Goal: Task Accomplishment & Management: Use online tool/utility

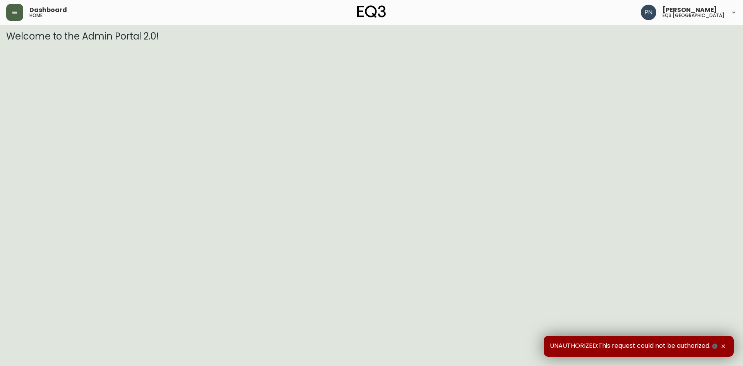
click at [13, 9] on button "button" at bounding box center [14, 12] width 17 height 17
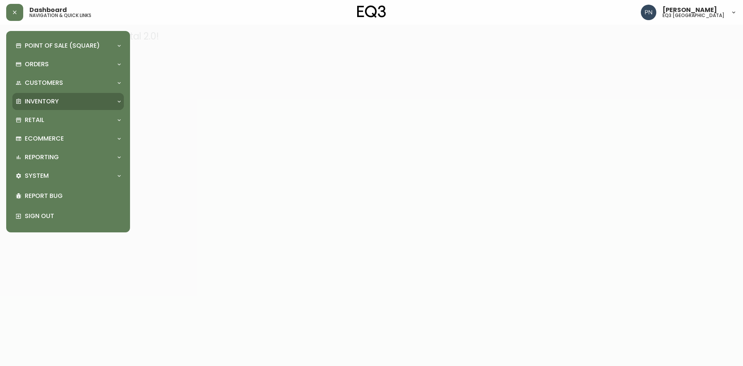
click at [91, 99] on div "Inventory" at bounding box center [64, 101] width 98 height 9
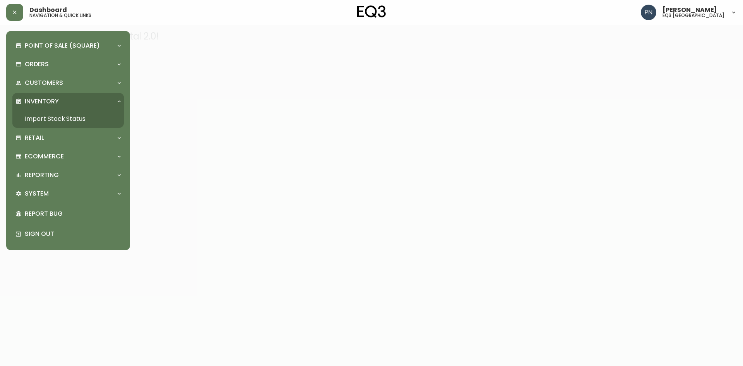
click at [83, 116] on link "Import Stock Status" at bounding box center [67, 119] width 111 height 18
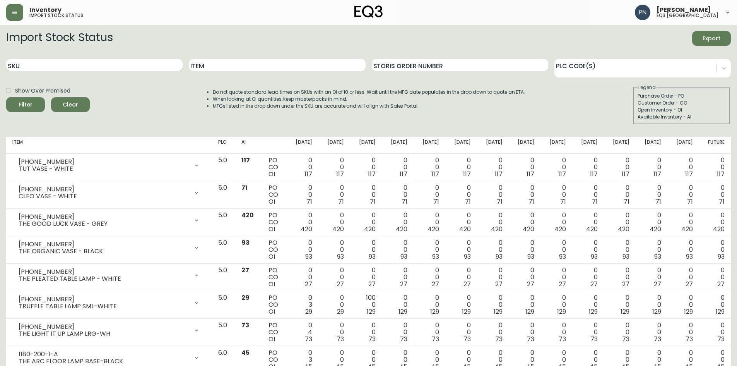
click at [57, 61] on input "SKU" at bounding box center [94, 65] width 176 height 12
paste input "3180-432-1-B"
type input "3180-432-1-B"
click at [27, 101] on span "Filter" at bounding box center [26, 105] width 14 height 10
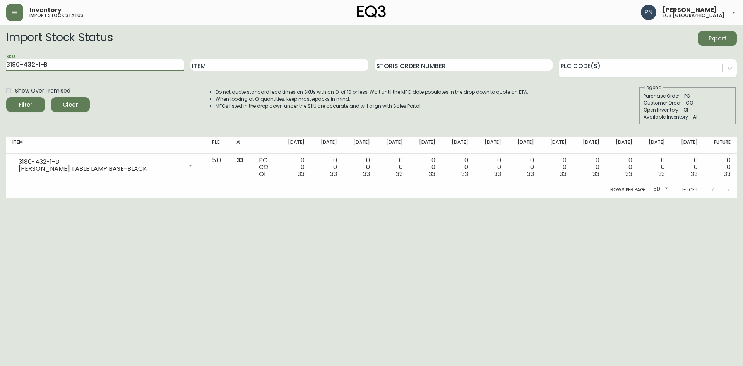
drag, startPoint x: 62, startPoint y: 67, endPoint x: 0, endPoint y: 63, distance: 62.5
click at [0, 63] on main "Import Stock Status Export SKU 3180-432-1-B Item Storis Order Number PLC Code(s…" at bounding box center [371, 111] width 743 height 173
paste input "3180-432-0-A"
type input "3180-432-0-A"
click at [16, 110] on button "Filter" at bounding box center [25, 104] width 39 height 15
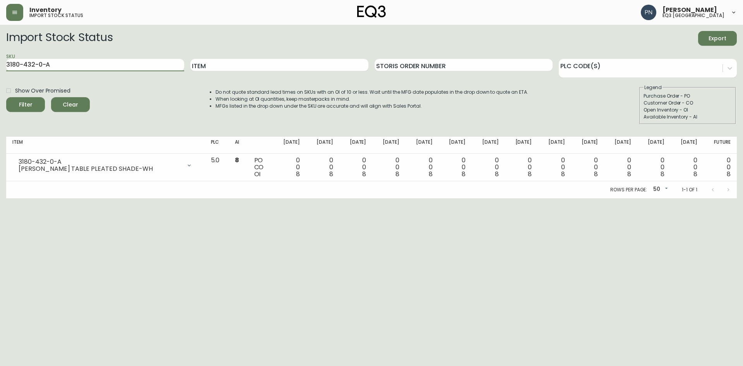
drag, startPoint x: 33, startPoint y: 65, endPoint x: 0, endPoint y: 65, distance: 33.3
click at [0, 65] on main "Import Stock Status Export SKU 3180-432-0-A Item Storis Order Number PLC Code(s…" at bounding box center [371, 111] width 743 height 173
paste input "3180-182-1"
type input "3180-182-1"
click at [34, 100] on span "Filter" at bounding box center [25, 105] width 26 height 10
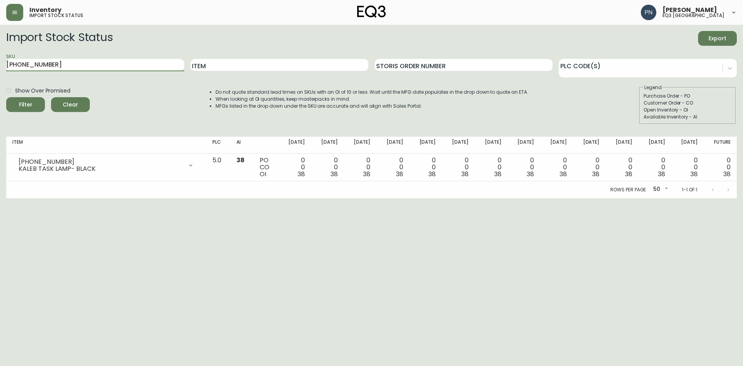
drag, startPoint x: 97, startPoint y: 67, endPoint x: 0, endPoint y: 67, distance: 97.1
click at [0, 67] on main "Import Stock Status Export SKU 3180-182-1 Item Storis Order Number PLC Code(s) …" at bounding box center [371, 111] width 743 height 173
paste input "3020-381-16"
type input "3020-381-16"
click at [22, 109] on div "Filter" at bounding box center [26, 105] width 14 height 10
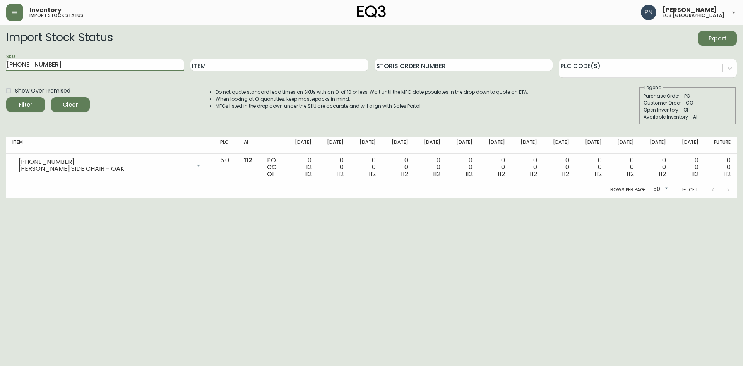
drag, startPoint x: 51, startPoint y: 67, endPoint x: 0, endPoint y: 75, distance: 51.8
click at [0, 75] on main "Import Stock Status Export SKU 3020-381-16 Item Storis Order Number PLC Code(s)…" at bounding box center [371, 111] width 743 height 173
paste input "7220-603-01-A"
type input "7220-603-01-A"
click at [21, 109] on div "Filter" at bounding box center [26, 105] width 14 height 10
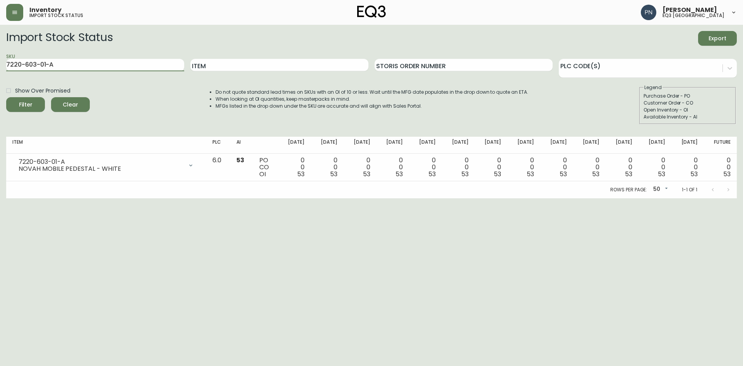
drag, startPoint x: 115, startPoint y: 60, endPoint x: 0, endPoint y: 72, distance: 115.1
click at [0, 72] on main "Import Stock Status Export SKU 7220-603-01-A Item Storis Order Number PLC Code(…" at bounding box center [371, 111] width 743 height 173
paste input "7110-298-1"
type input "7110-298-1"
click at [26, 102] on icon "submit" at bounding box center [22, 103] width 9 height 9
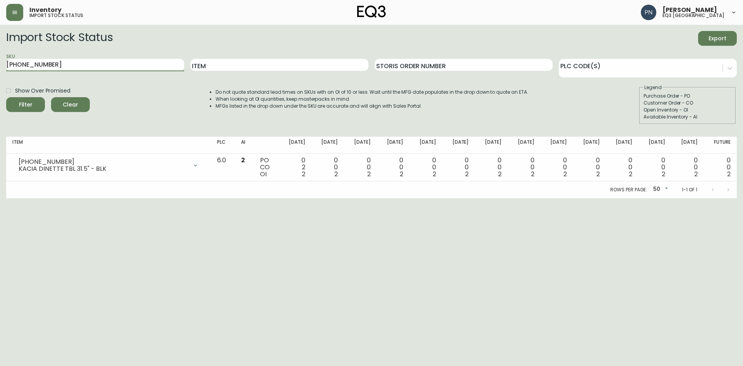
drag, startPoint x: 77, startPoint y: 63, endPoint x: 0, endPoint y: 75, distance: 77.4
click at [0, 75] on main "Import Stock Status Export SKU 7110-298-1 Item Storis Order Number PLC Code(s) …" at bounding box center [371, 111] width 743 height 173
click at [61, 64] on input "SKU" at bounding box center [95, 65] width 178 height 12
paste input "3110-746-8"
type input "3110-746-8"
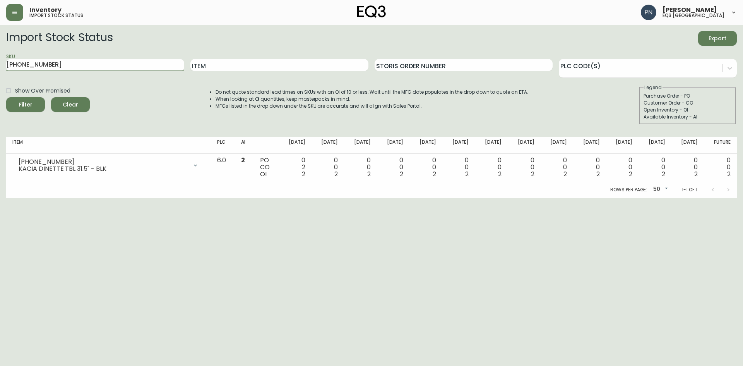
click at [37, 101] on span "Filter" at bounding box center [25, 105] width 26 height 10
click at [92, 61] on input "3110-746-8" at bounding box center [95, 65] width 178 height 12
drag, startPoint x: 92, startPoint y: 61, endPoint x: 2, endPoint y: 63, distance: 89.8
click at [2, 63] on main "Import Stock Status Export SKU 3110-746-8 Item Storis Order Number PLC Code(s) …" at bounding box center [371, 111] width 743 height 173
drag, startPoint x: 82, startPoint y: 66, endPoint x: 0, endPoint y: 70, distance: 81.7
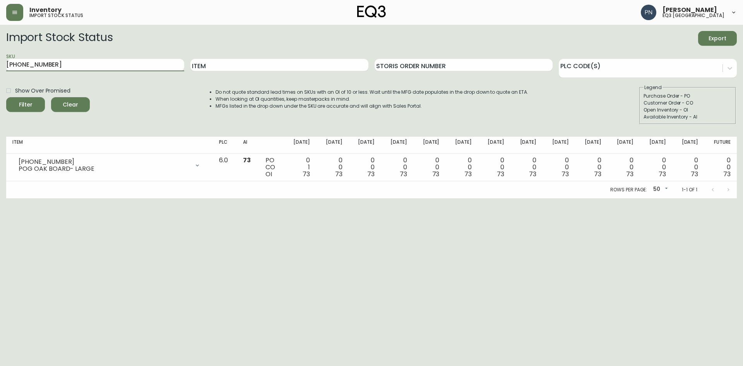
click at [0, 70] on main "Import Stock Status Export SKU 3110-746-8 Item Storis Order Number PLC Code(s) …" at bounding box center [371, 111] width 743 height 173
paste input "https://eu.adyen.link/PLB07F7AD18E9A8125A"
type input "https://eu.adyen.link/PLB07F7AD18E9A8125A"
click at [6, 97] on button "Filter" at bounding box center [25, 104] width 39 height 15
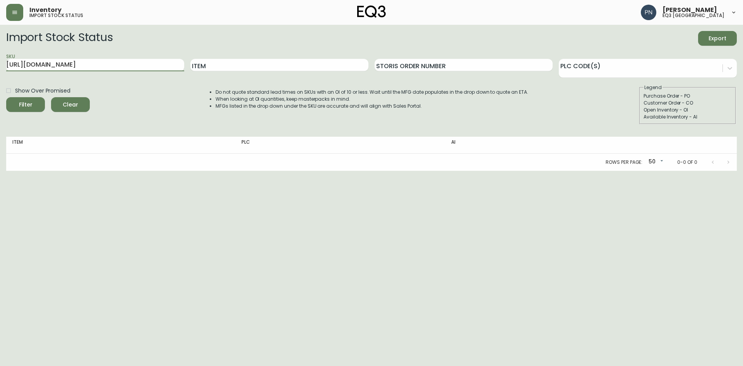
drag, startPoint x: 152, startPoint y: 65, endPoint x: 0, endPoint y: 68, distance: 151.7
click at [0, 68] on main "Import Stock Status Export SKU https://eu.adyen.link/PLB07F7AD18E9A8125A Item S…" at bounding box center [371, 98] width 743 height 146
paste input "7110-298-1"
click at [6, 97] on button "Filter" at bounding box center [25, 104] width 39 height 15
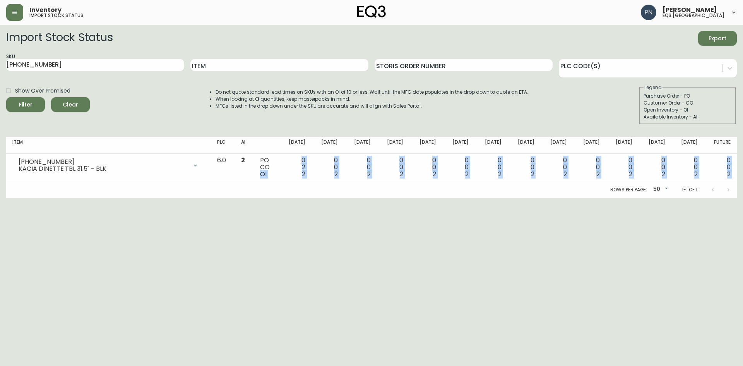
drag, startPoint x: 279, startPoint y: 174, endPoint x: 522, endPoint y: 183, distance: 243.5
click at [522, 183] on div "Item PLC AI Sep 19 Sep 26 Oct 03 Oct 10 Oct 17 Oct 24 Oct 31 Nov 07 Nov 14 Nov …" at bounding box center [371, 168] width 730 height 62
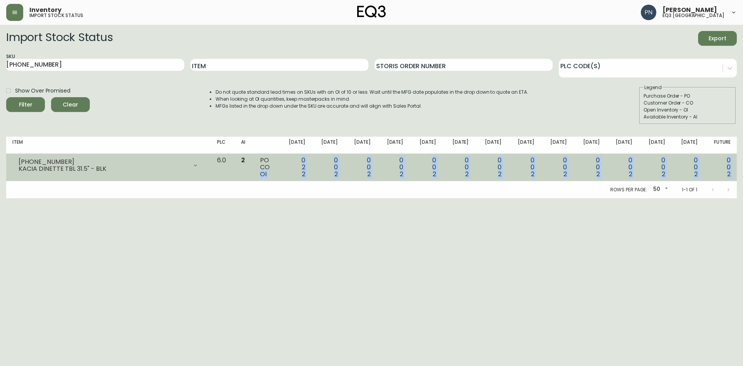
click at [436, 166] on div "0 0 2" at bounding box center [426, 167] width 21 height 21
drag, startPoint x: 315, startPoint y: 174, endPoint x: 347, endPoint y: 173, distance: 32.5
click at [347, 173] on tr "7110-298-1 KACIA DINETTE TBL 31.5" - BLK Opening Balance 4 ( Sep 13, 2025 ) Cus…" at bounding box center [371, 167] width 730 height 27
click at [305, 167] on div "0 2 2" at bounding box center [295, 167] width 21 height 21
click at [305, 161] on div "0 2 2" at bounding box center [295, 167] width 21 height 21
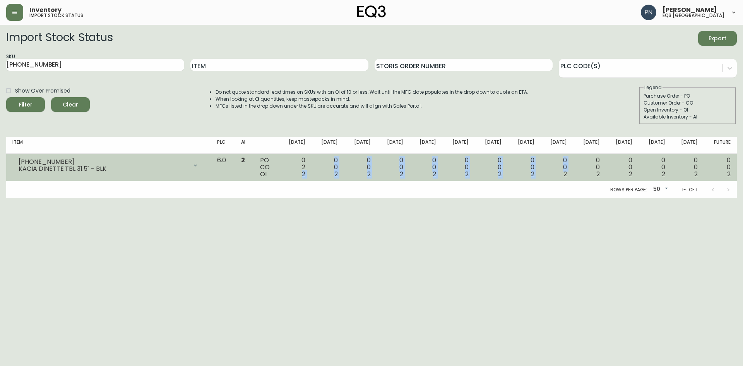
drag, startPoint x: 315, startPoint y: 176, endPoint x: 555, endPoint y: 173, distance: 240.3
click at [555, 173] on tr "7110-298-1 KACIA DINETTE TBL 31.5" - BLK Opening Balance 4 ( Sep 13, 2025 ) Cus…" at bounding box center [371, 167] width 730 height 27
click at [305, 176] on span "2" at bounding box center [303, 173] width 3 height 9
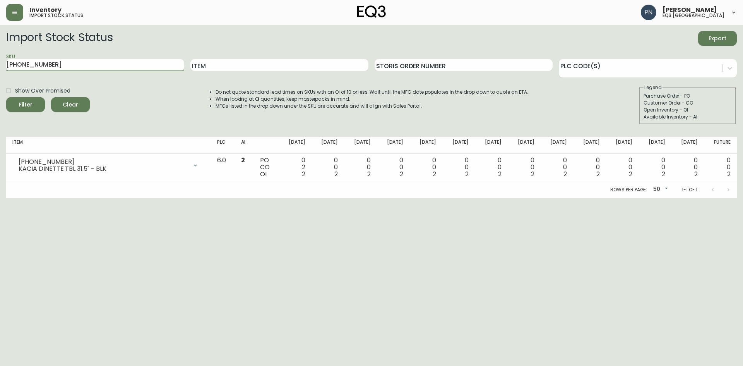
click at [133, 68] on input "7110-298-1" at bounding box center [95, 65] width 178 height 12
type input "7"
click at [90, 62] on input "SKU" at bounding box center [95, 65] width 178 height 12
click at [88, 63] on input "SKU" at bounding box center [95, 65] width 178 height 12
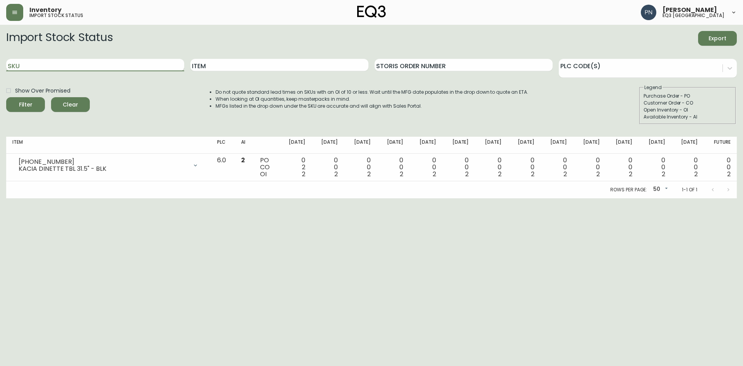
paste input "6080-030-13"
type input "6080-030-13"
click at [6, 97] on button "Filter" at bounding box center [25, 104] width 39 height 15
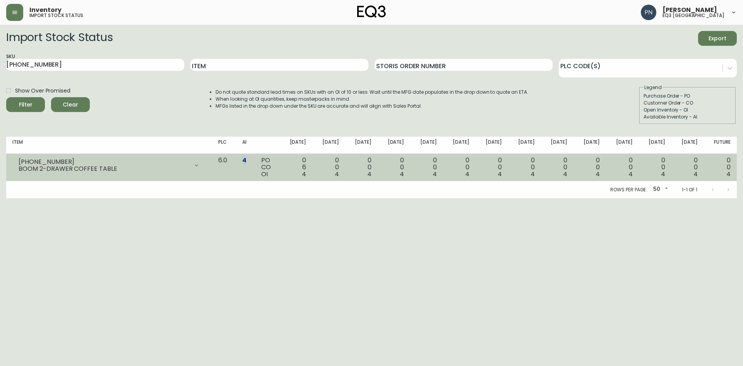
drag, startPoint x: 260, startPoint y: 161, endPoint x: 264, endPoint y: 161, distance: 4.3
click at [255, 161] on td "4" at bounding box center [245, 167] width 19 height 27
click at [268, 178] on span "OI" at bounding box center [264, 173] width 7 height 9
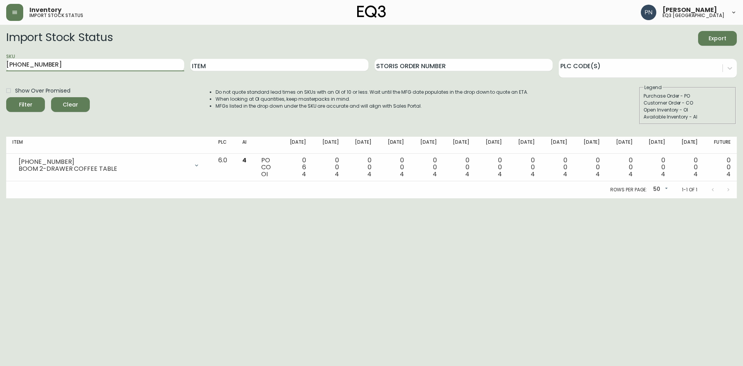
drag, startPoint x: 96, startPoint y: 67, endPoint x: 0, endPoint y: 67, distance: 96.3
click at [0, 67] on main "Import Stock Status Export SKU 6080-030-13 Item Storis Order Number PLC Code(s)…" at bounding box center [371, 111] width 743 height 173
paste input "6080-112-13"
type input "6080-112-13"
click at [6, 97] on button "Filter" at bounding box center [25, 104] width 39 height 15
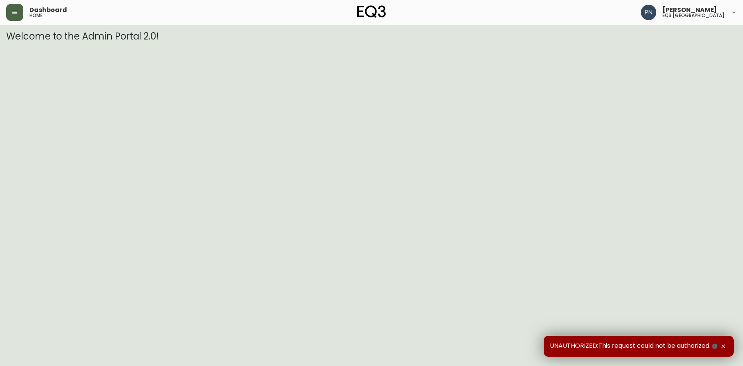
click at [15, 15] on icon "button" at bounding box center [15, 12] width 6 height 6
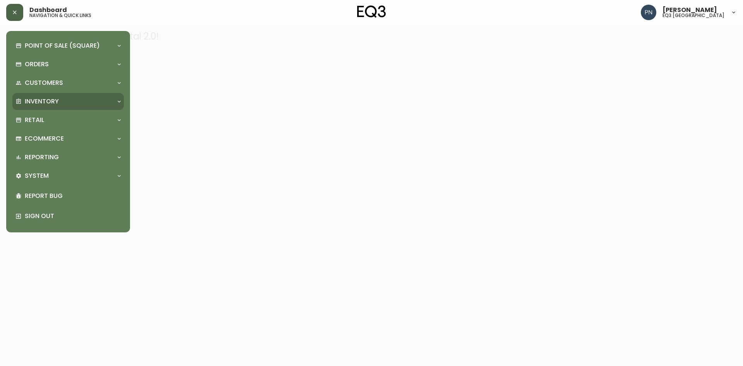
click at [52, 98] on p "Inventory" at bounding box center [42, 101] width 34 height 9
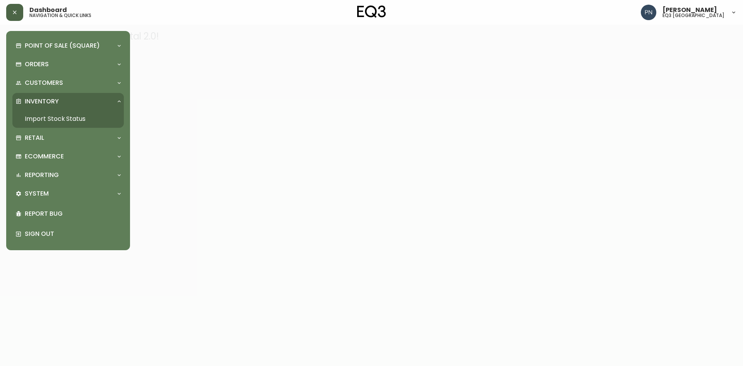
click at [72, 119] on link "Import Stock Status" at bounding box center [67, 119] width 111 height 18
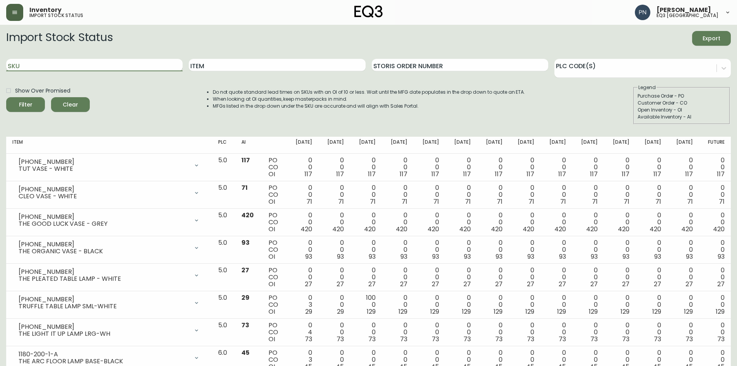
click at [127, 62] on input "SKU" at bounding box center [94, 65] width 176 height 12
